Goal: Information Seeking & Learning: Learn about a topic

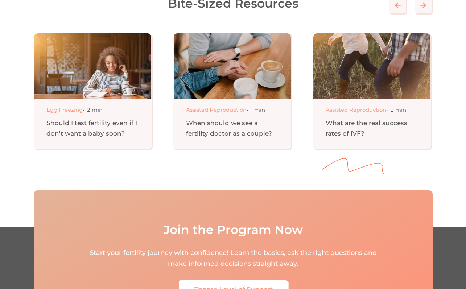
scroll to position [3132, 0]
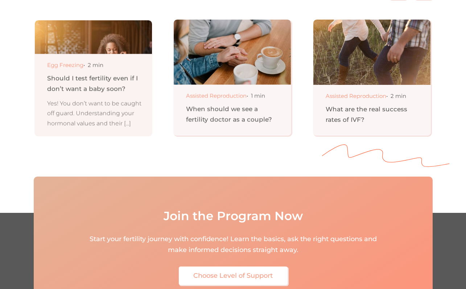
click at [139, 116] on p "Yes! You don’t want to be caught off guard. Understanding your hormonal values …" at bounding box center [94, 114] width 94 height 30
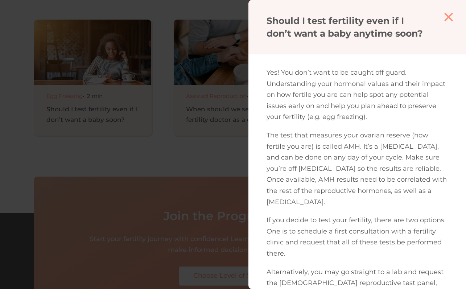
click at [143, 114] on aside at bounding box center [233, 144] width 466 height 289
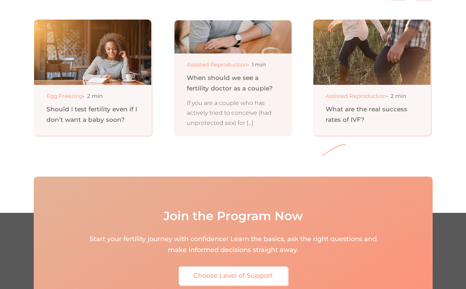
click at [246, 93] on div "When should we see a fertility doctor as a couple?" at bounding box center [234, 83] width 94 height 21
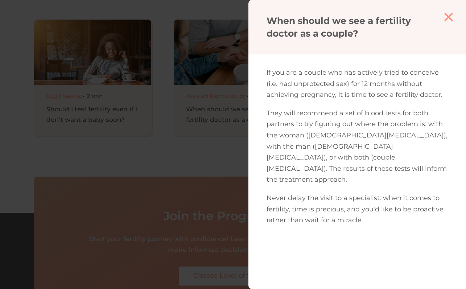
click at [210, 135] on aside at bounding box center [233, 144] width 466 height 289
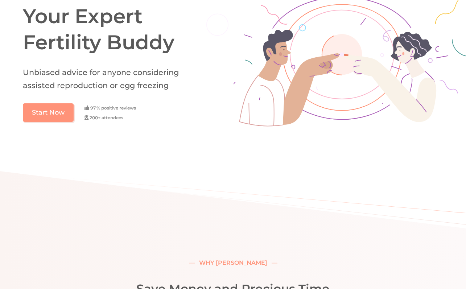
scroll to position [0, 0]
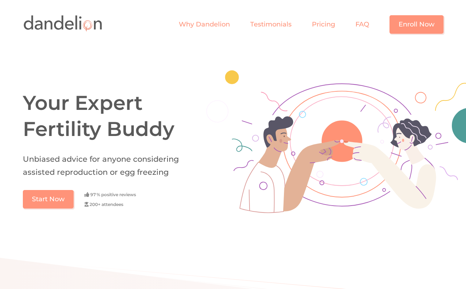
click at [217, 71] on img at bounding box center [345, 141] width 322 height 180
